Goal: Find specific page/section: Find specific page/section

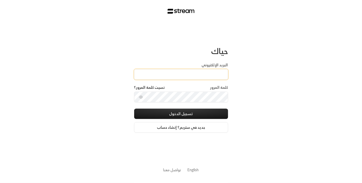
click at [184, 73] on input "البريد الإلكتروني" at bounding box center [181, 74] width 94 height 11
type input "[EMAIL_ADDRESS][DOMAIN_NAME]"
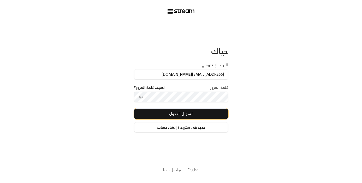
click at [190, 112] on button "تسجيل الدخول" at bounding box center [181, 114] width 94 height 10
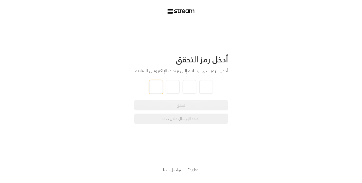
paste input "9"
type input "9"
type input "8"
type input "6"
type input "9"
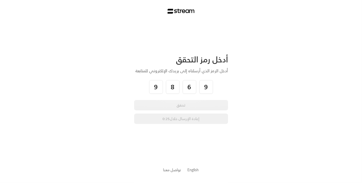
drag, startPoint x: 187, startPoint y: 109, endPoint x: 182, endPoint y: 108, distance: 4.3
click at [185, 109] on div "تحقق إعادة الإرسال خلال 0:25" at bounding box center [181, 112] width 94 height 24
click at [181, 107] on div "تحقق إعادة الإرسال خلال 0:25" at bounding box center [181, 112] width 94 height 24
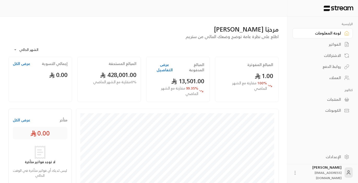
click at [334, 79] on div "العملاء" at bounding box center [320, 77] width 42 height 5
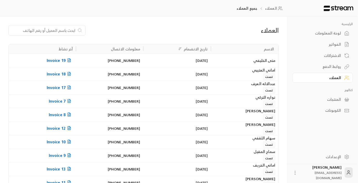
click at [45, 30] on input at bounding box center [44, 30] width 64 height 6
click at [61, 28] on input at bounding box center [44, 30] width 64 height 6
paste input "[PERSON_NAME]"
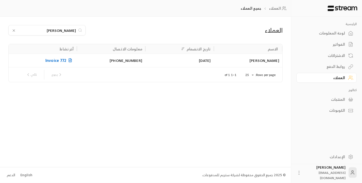
type input "[PERSON_NAME]"
click at [68, 59] on icon at bounding box center [70, 60] width 4 height 4
